Goal: Find specific page/section: Find specific page/section

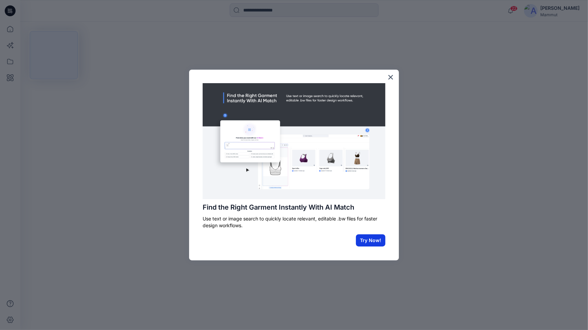
click at [372, 245] on button "Try Now!" at bounding box center [370, 240] width 29 height 12
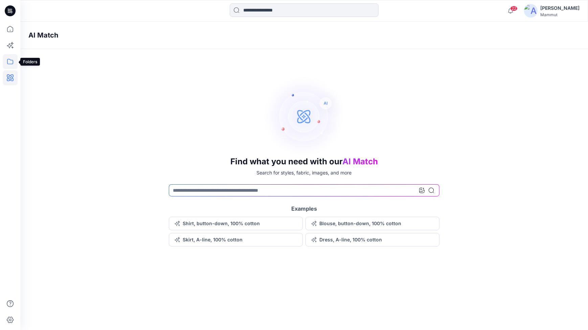
click at [10, 59] on icon at bounding box center [10, 61] width 15 height 15
click at [52, 47] on div at bounding box center [64, 53] width 77 height 14
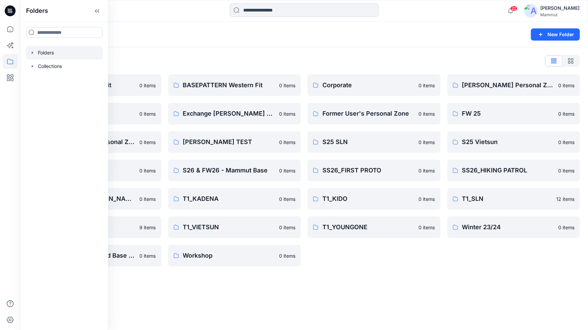
click at [348, 260] on div "Corporate 0 items Former User's Personal Zone 0 items S25 SLN 0 items SS26_FIRS…" at bounding box center [373, 170] width 133 height 192
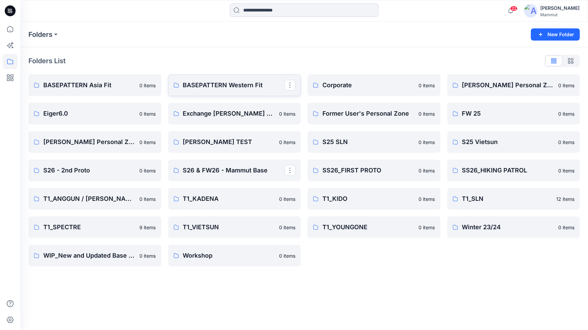
click at [236, 78] on link "BASEPATTERN Western Fit" at bounding box center [234, 85] width 133 height 22
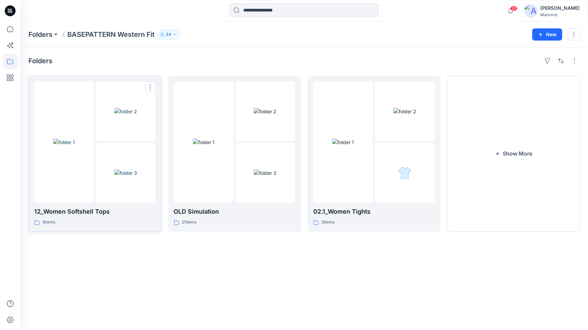
click at [137, 115] on img at bounding box center [125, 111] width 23 height 7
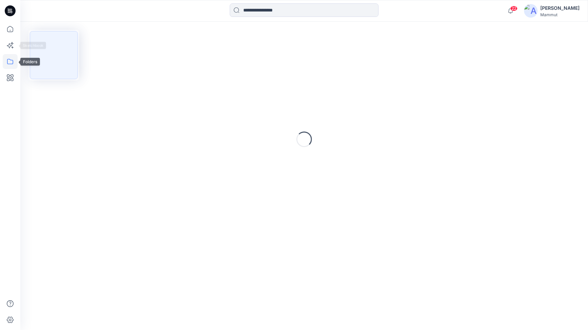
click at [9, 60] on icon at bounding box center [10, 61] width 15 height 15
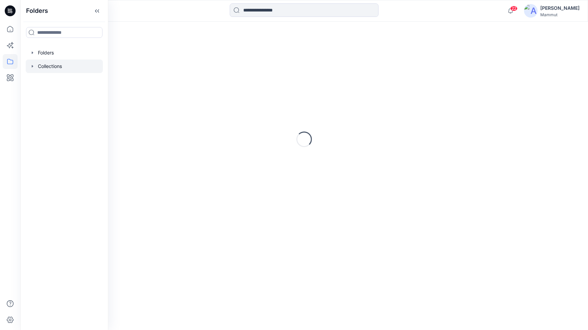
click at [51, 67] on div at bounding box center [64, 67] width 77 height 14
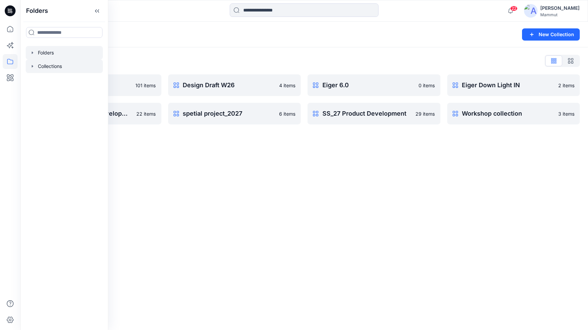
click at [54, 53] on div at bounding box center [64, 53] width 77 height 14
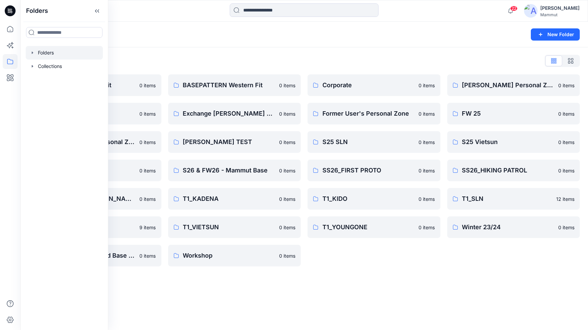
click at [363, 296] on div "Folders New Folder Folders List BASEPATTERN Asia Fit 0 items Eiger6.0 0 items L…" at bounding box center [303, 176] width 567 height 308
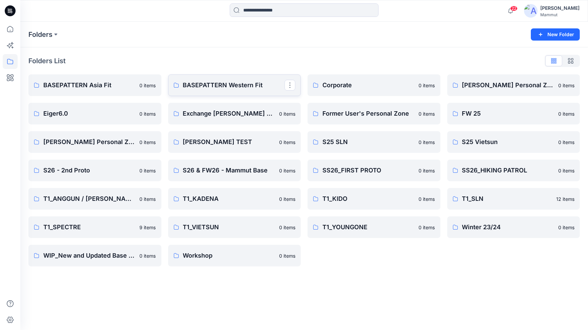
click at [213, 84] on p "BASEPATTERN Western Fit" at bounding box center [234, 84] width 102 height 9
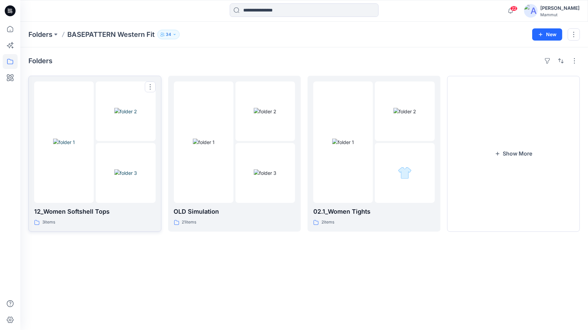
click at [137, 115] on img at bounding box center [125, 111] width 23 height 7
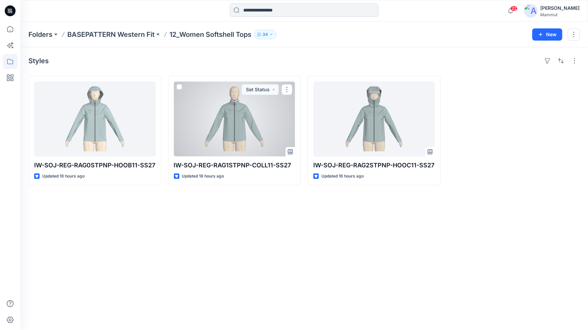
click at [223, 137] on div at bounding box center [234, 118] width 121 height 75
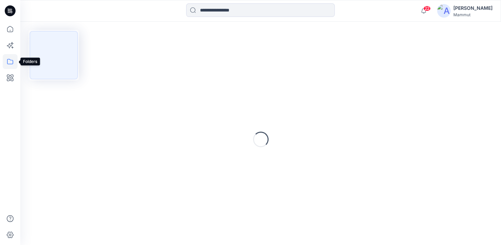
click at [7, 61] on icon at bounding box center [10, 61] width 15 height 15
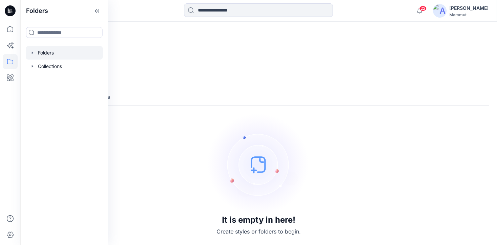
click at [56, 55] on div at bounding box center [64, 53] width 77 height 14
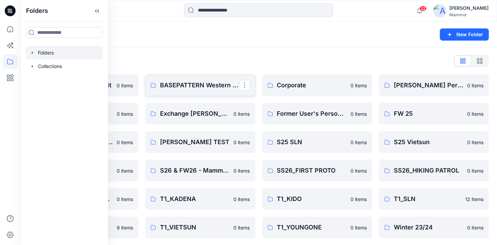
click at [213, 79] on link "BASEPATTERN Western Fit" at bounding box center [200, 85] width 110 height 22
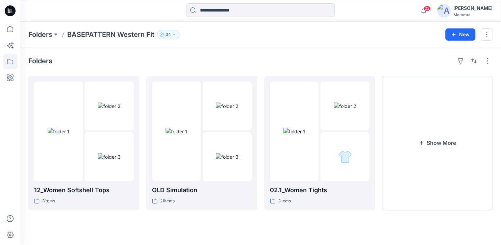
click at [168, 34] on p "34" at bounding box center [168, 34] width 5 height 7
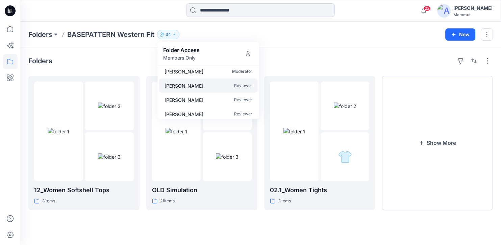
scroll to position [143, 0]
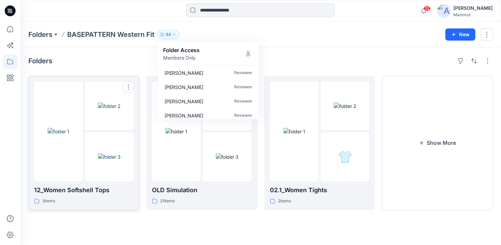
click at [108, 79] on link "12_Women Softshell Tops 3 items" at bounding box center [83, 143] width 111 height 134
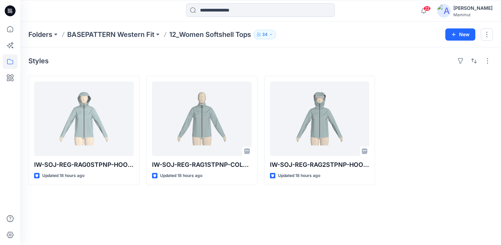
click at [352, 28] on div "Folders BASEPATTERN Western Fit 12_Women Softshell Tops 34 New" at bounding box center [260, 35] width 481 height 26
click at [272, 34] on icon "button" at bounding box center [271, 34] width 4 height 4
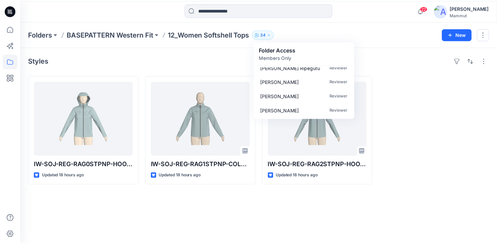
scroll to position [418, 0]
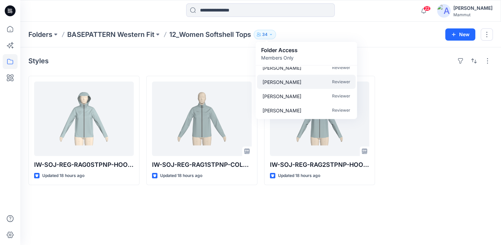
click at [295, 81] on p "Davide Lampugnani" at bounding box center [282, 81] width 39 height 7
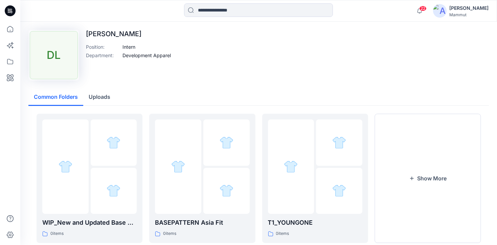
click at [469, 13] on div "Mammut" at bounding box center [468, 14] width 39 height 5
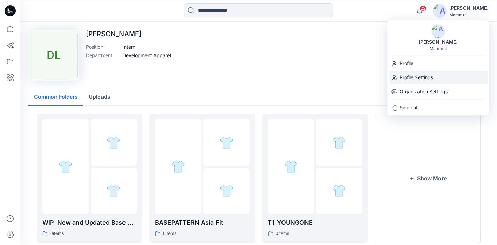
click at [411, 74] on p "Profile Settings" at bounding box center [415, 77] width 33 height 13
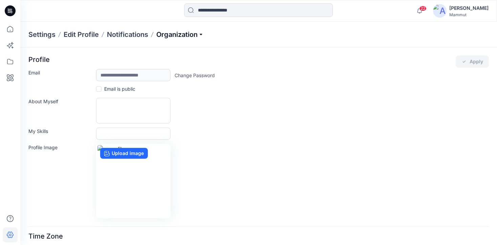
click at [200, 34] on p "Organization" at bounding box center [179, 34] width 47 height 9
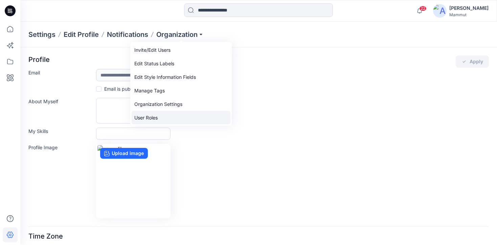
click at [151, 118] on link "User Roles" at bounding box center [181, 118] width 99 height 14
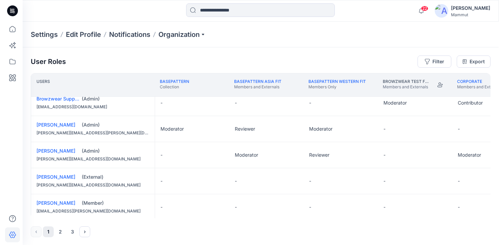
scroll to position [268, 0]
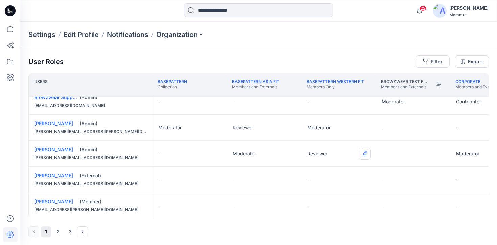
click at [364, 152] on button "Edit Role" at bounding box center [364, 153] width 12 height 12
click at [322, 203] on button "Moderator" at bounding box center [332, 205] width 73 height 12
click at [332, 80] on link "BASEPATTERN Western Fit" at bounding box center [334, 81] width 57 height 5
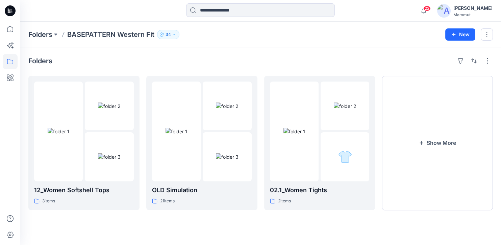
click at [173, 34] on icon "button" at bounding box center [174, 34] width 4 height 4
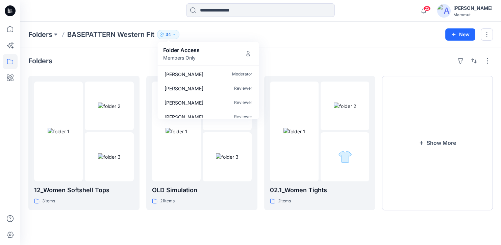
drag, startPoint x: 258, startPoint y: 70, endPoint x: 257, endPoint y: 75, distance: 4.4
click at [257, 75] on div "Nadine Buri Moderator Susanne Hollands Reviewer Susanne Leutner Reviewer Katja …" at bounding box center [208, 92] width 101 height 53
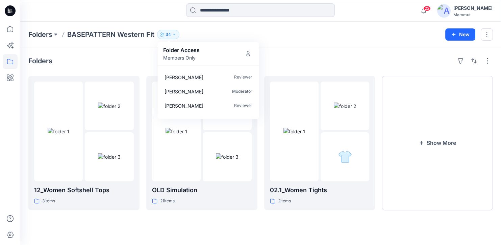
scroll to position [432, 0]
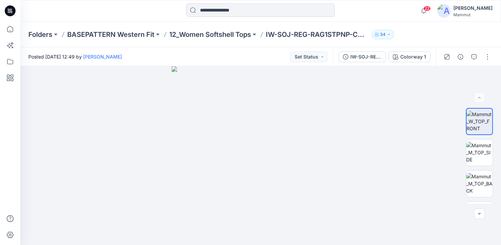
click at [149, 21] on div "22 Notifications Your style IW-SOJ-REG-RAG0STPNP-HOOB11-SS27 is ready 18 hours …" at bounding box center [260, 11] width 481 height 22
click at [99, 33] on p "BASEPATTERN Western Fit" at bounding box center [110, 34] width 87 height 9
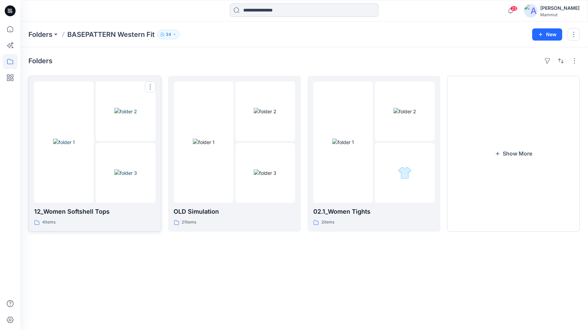
click at [75, 139] on img at bounding box center [64, 142] width 22 height 7
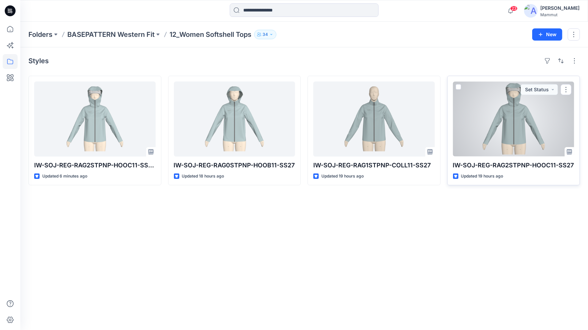
click at [486, 122] on div at bounding box center [513, 118] width 121 height 75
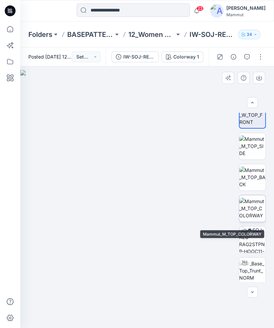
scroll to position [14, 0]
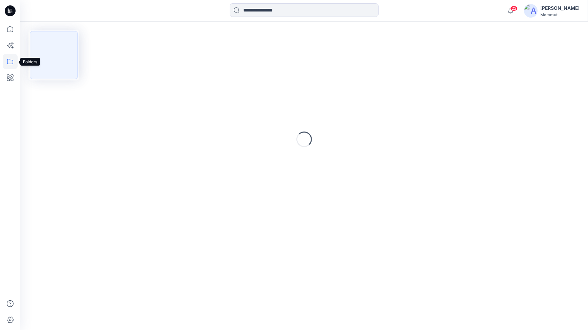
click at [9, 62] on icon at bounding box center [10, 61] width 15 height 15
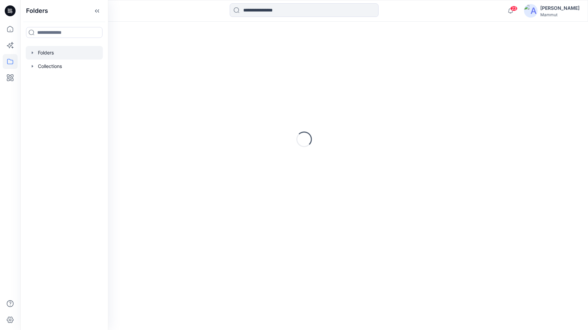
click at [55, 56] on div at bounding box center [64, 53] width 77 height 14
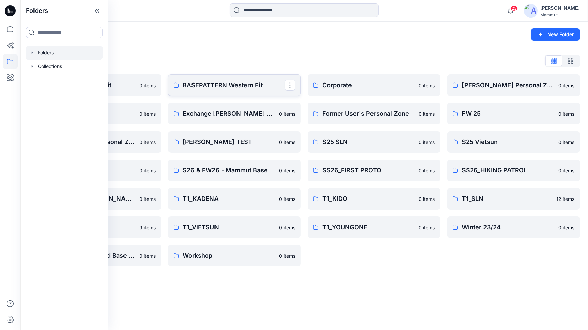
click at [217, 85] on p "BASEPATTERN Western Fit" at bounding box center [234, 84] width 102 height 9
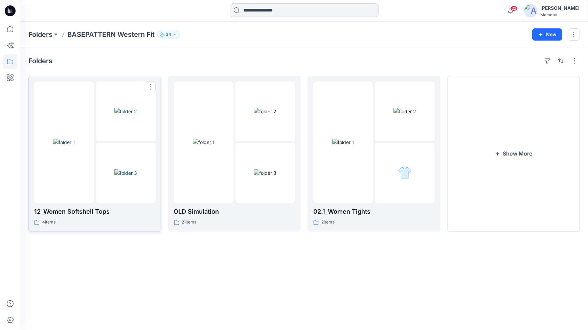
click at [114, 169] on img at bounding box center [125, 172] width 23 height 7
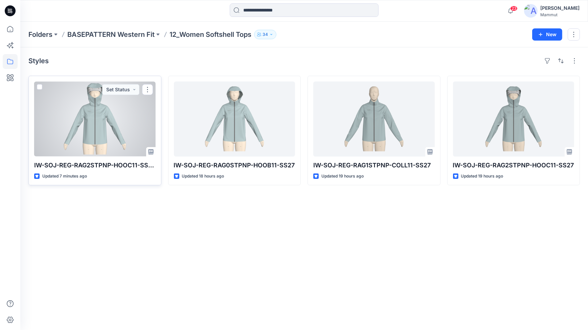
click at [107, 120] on div at bounding box center [94, 118] width 121 height 75
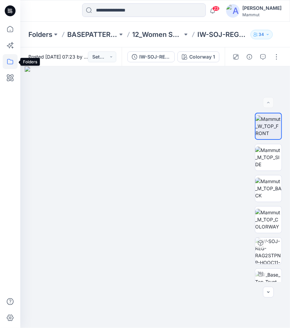
click at [14, 60] on icon at bounding box center [10, 61] width 15 height 15
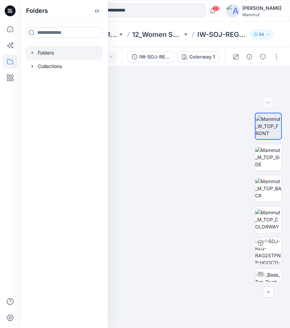
click at [52, 51] on div at bounding box center [64, 53] width 77 height 14
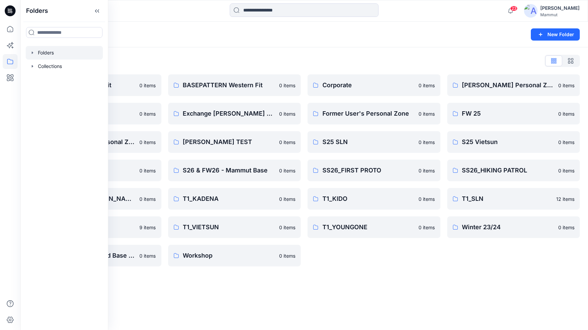
click at [390, 293] on div "Folders New Folder Folders List BASEPATTERN Asia Fit 0 items Eiger6.0 0 items […" at bounding box center [303, 176] width 567 height 308
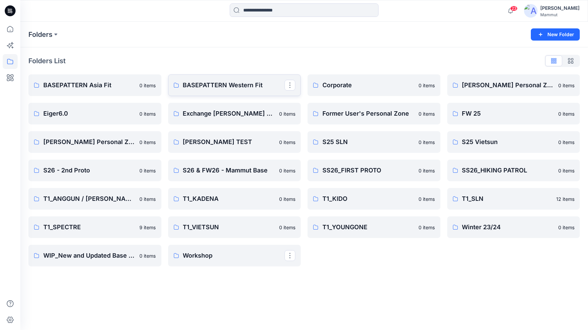
click at [204, 78] on link "BASEPATTERN Western Fit" at bounding box center [234, 85] width 133 height 22
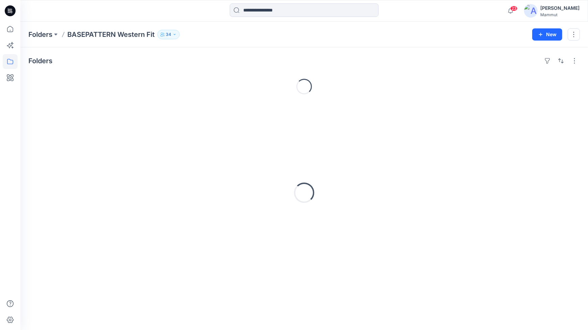
click at [204, 78] on div "Loading..." at bounding box center [303, 87] width 551 height 22
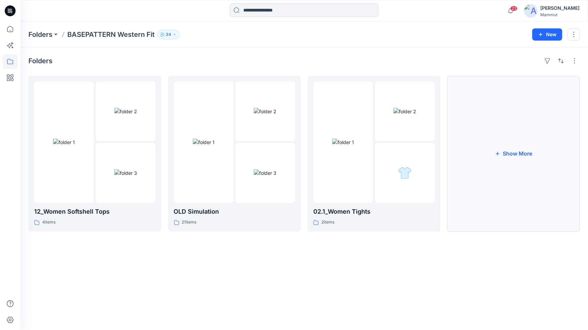
click at [507, 150] on button "Show More" at bounding box center [513, 154] width 133 height 156
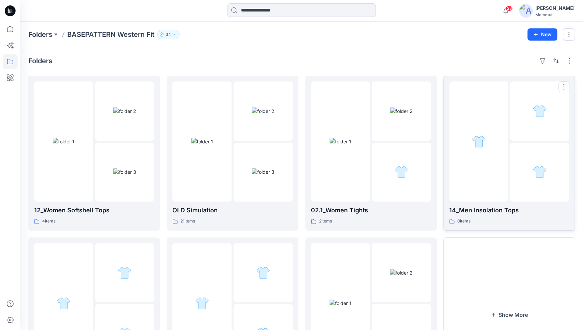
scroll to position [81, 0]
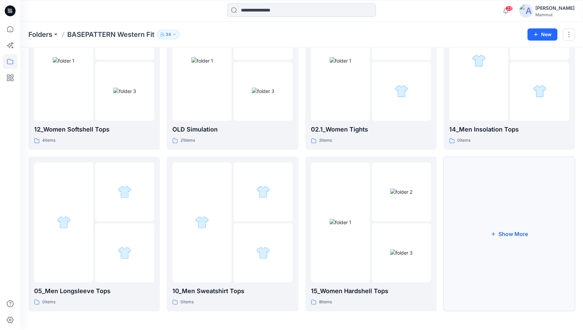
click at [508, 199] on button "Show More" at bounding box center [510, 234] width 132 height 155
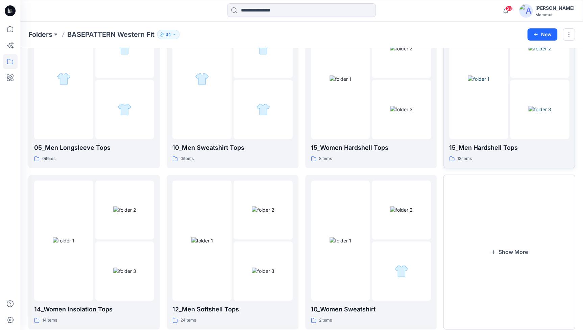
scroll to position [242, 0]
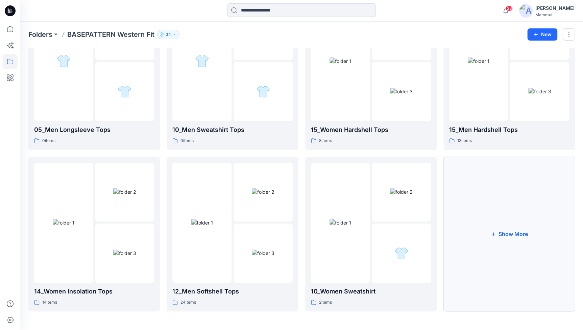
click at [510, 199] on button "Show More" at bounding box center [510, 234] width 132 height 155
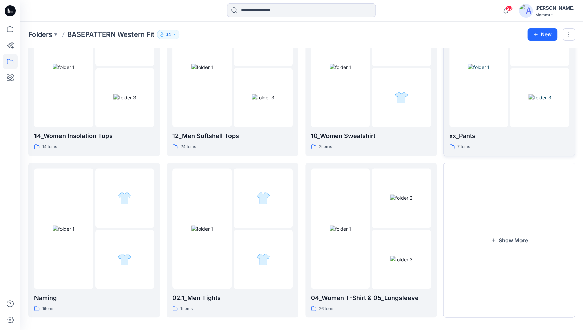
scroll to position [404, 0]
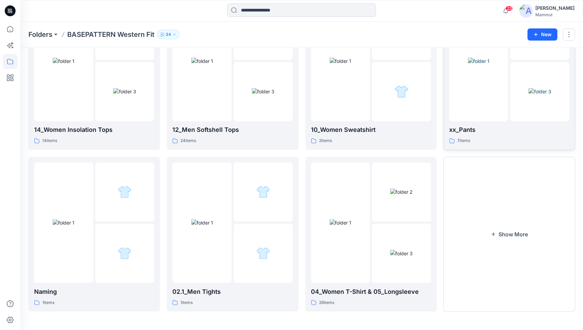
click at [480, 65] on img at bounding box center [479, 60] width 22 height 7
